Goal: Navigation & Orientation: Find specific page/section

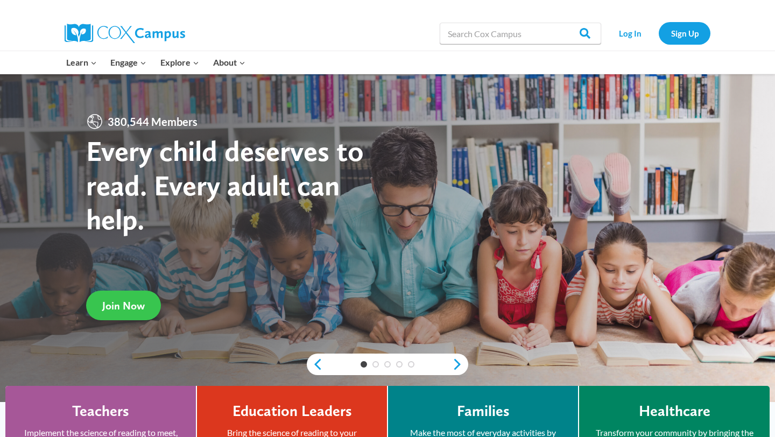
click at [147, 305] on link "Join Now" at bounding box center [123, 306] width 75 height 30
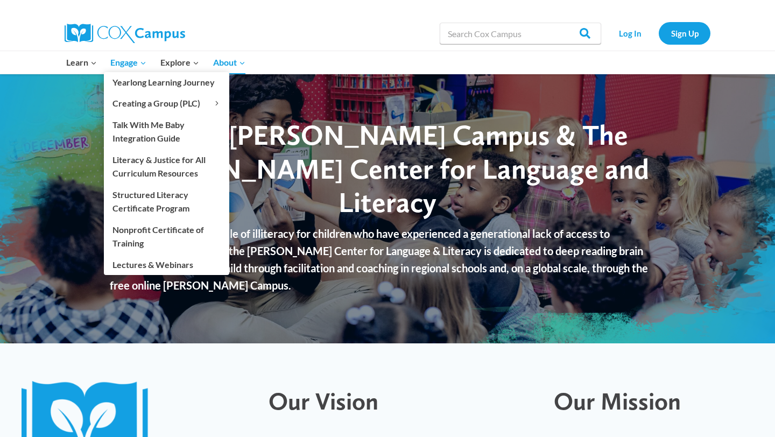
click at [140, 69] on link "Engage Expand" at bounding box center [129, 62] width 50 height 23
click at [122, 60] on span "Engage Expand" at bounding box center [128, 62] width 36 height 14
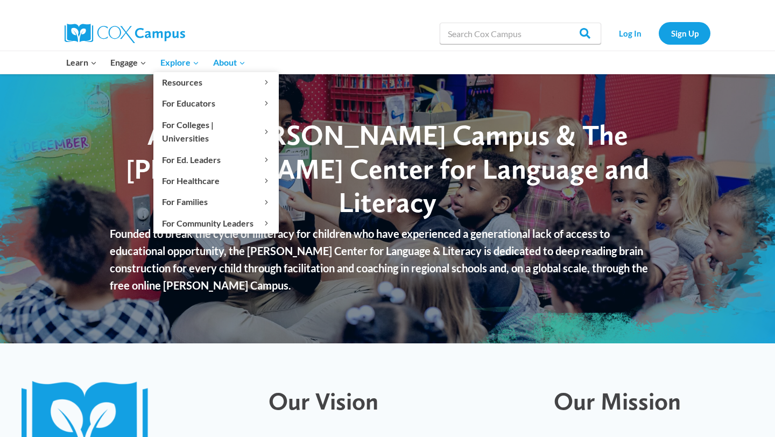
click at [174, 64] on span "Explore Expand" at bounding box center [179, 62] width 39 height 14
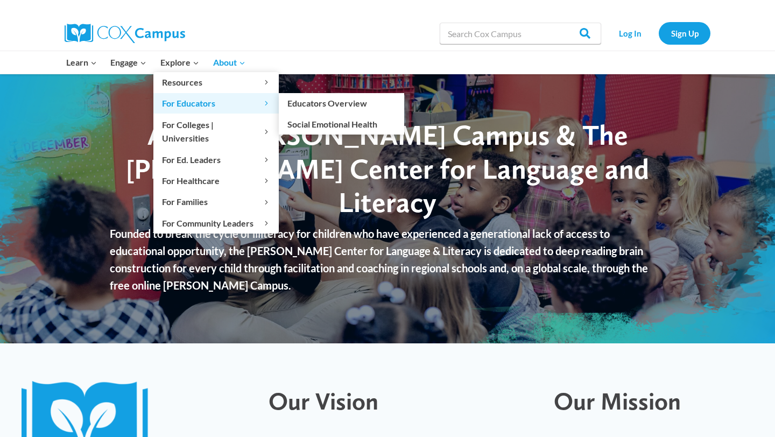
click at [185, 101] on span "For Educators Expand" at bounding box center [216, 103] width 108 height 14
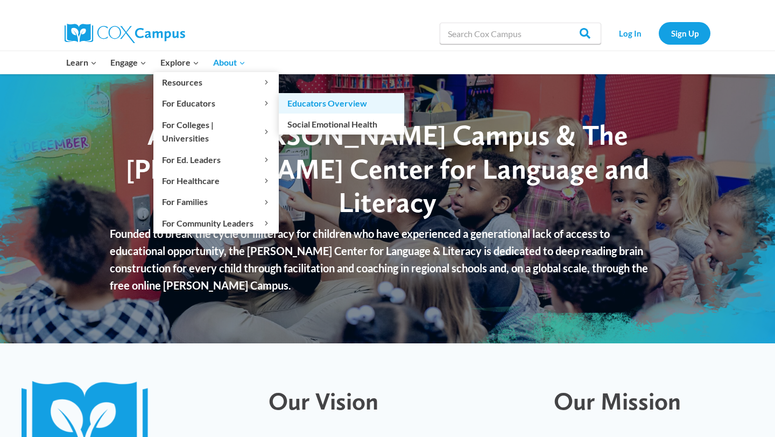
click at [341, 103] on link "Educators Overview" at bounding box center [341, 103] width 125 height 20
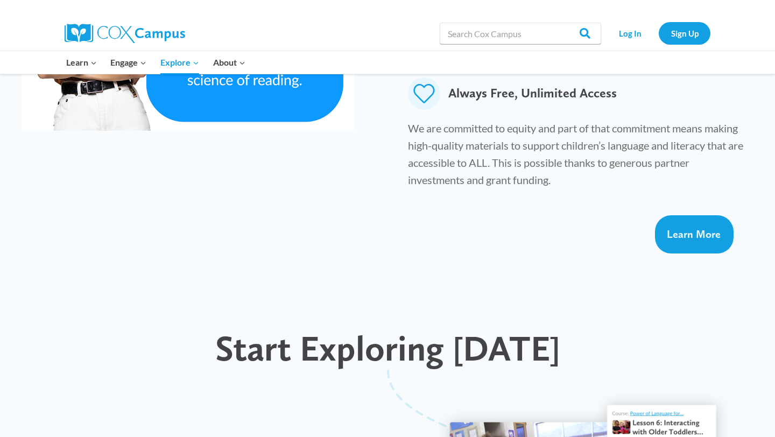
scroll to position [775, 0]
click at [630, 28] on link "Log In" at bounding box center [629, 33] width 47 height 22
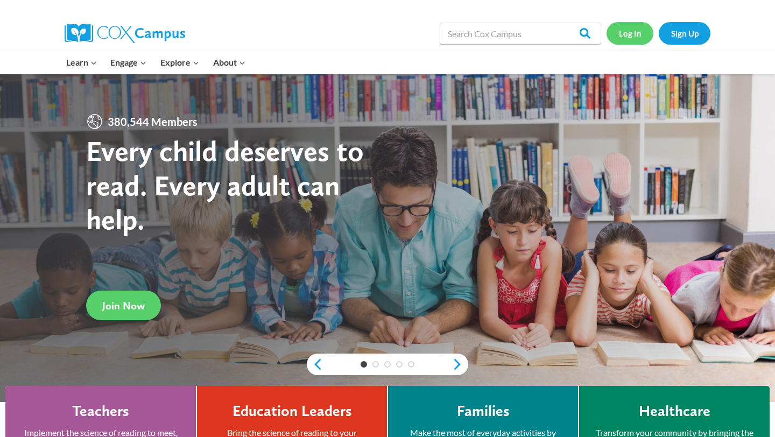
click at [624, 33] on link "Log In" at bounding box center [629, 33] width 47 height 22
